Goal: Information Seeking & Learning: Learn about a topic

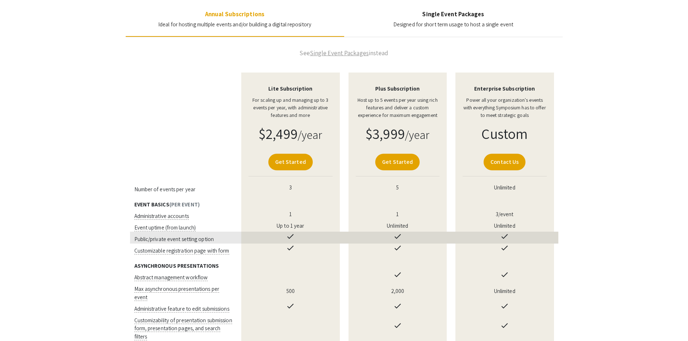
scroll to position [125, 0]
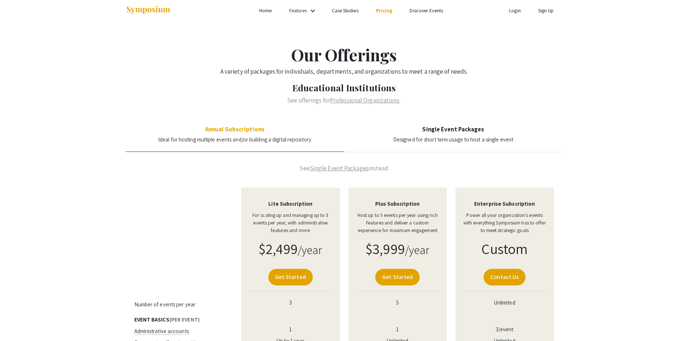
scroll to position [0, 0]
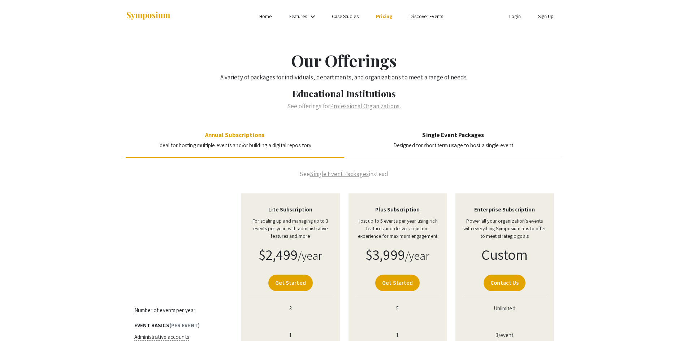
click at [306, 18] on link "Features" at bounding box center [298, 16] width 18 height 7
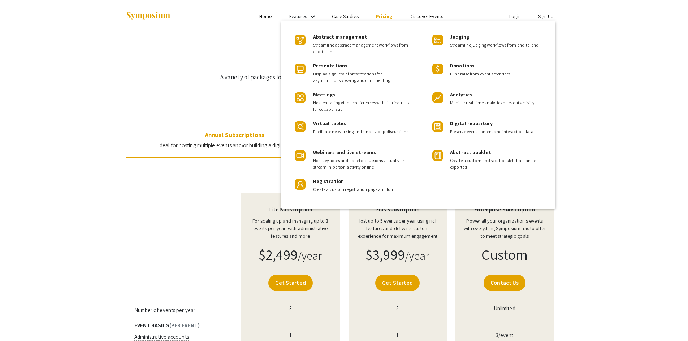
click at [92, 277] on div at bounding box center [344, 170] width 688 height 341
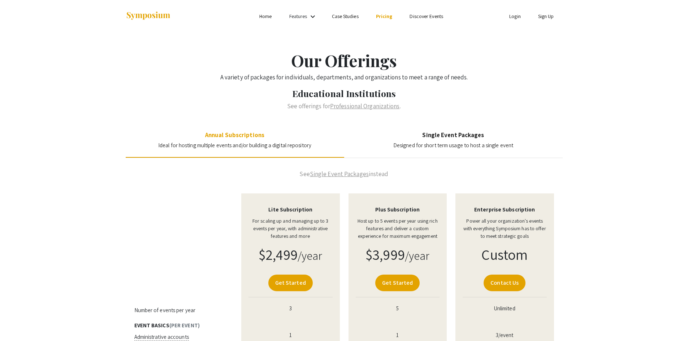
click at [315, 17] on mat-icon "keyboard_arrow_down" at bounding box center [312, 16] width 9 height 9
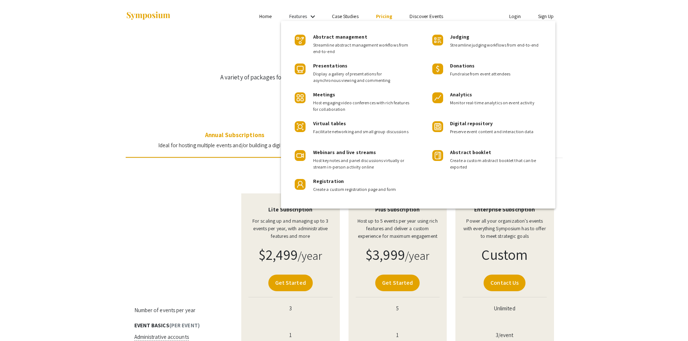
click at [20, 179] on div at bounding box center [344, 170] width 688 height 341
